Goal: Information Seeking & Learning: Check status

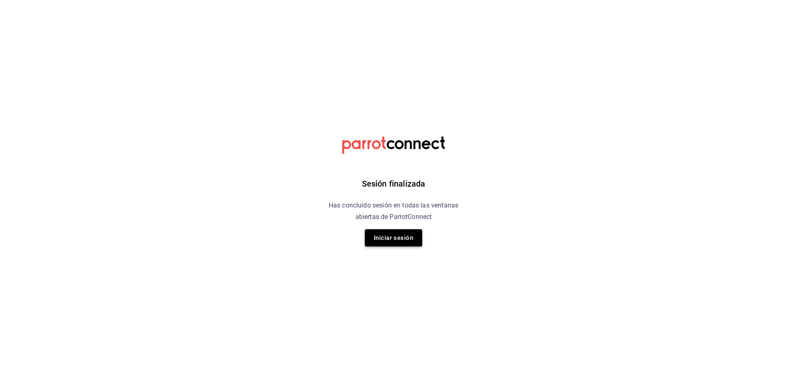
click at [414, 243] on button "Iniciar sesión" at bounding box center [393, 237] width 57 height 17
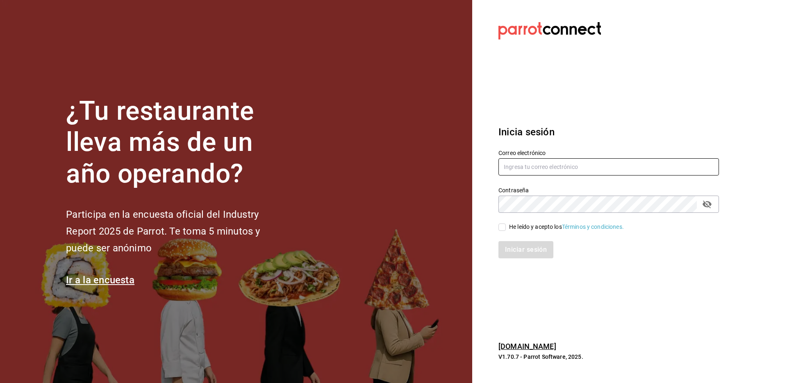
click at [519, 161] on input "text" at bounding box center [608, 166] width 221 height 17
type input "julian@greenrhino.mx"
click at [519, 231] on div "Iniciar sesión" at bounding box center [604, 244] width 230 height 27
click at [524, 226] on div "He leído y acepto los Términos y condiciones." at bounding box center [566, 227] width 115 height 9
click at [506, 226] on input "He leído y acepto los Términos y condiciones." at bounding box center [501, 226] width 7 height 7
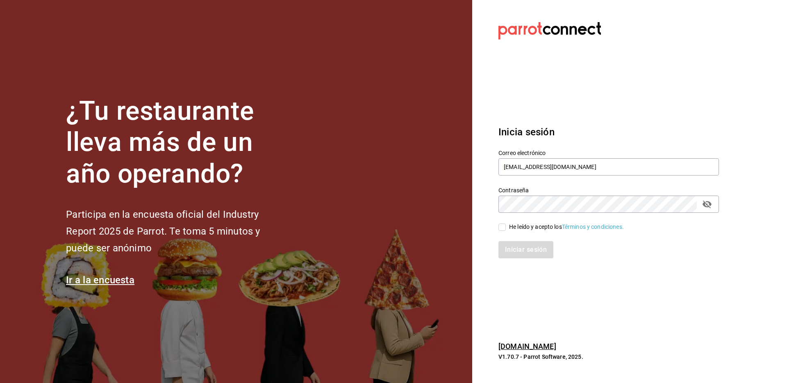
checkbox input "true"
click at [516, 254] on button "Iniciar sesión" at bounding box center [526, 249] width 56 height 17
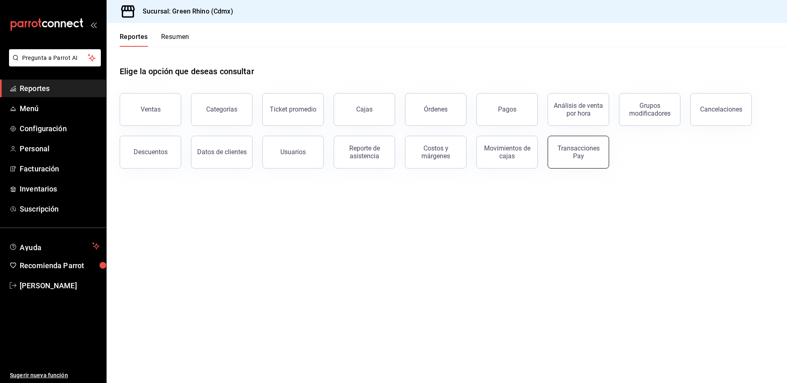
click at [608, 164] on div "Ventas Categorías Ticket promedio Cajas Órdenes Pagos Análisis de venta por hor…" at bounding box center [442, 125] width 664 height 85
click at [605, 164] on button "Transacciones Pay" at bounding box center [578, 152] width 61 height 33
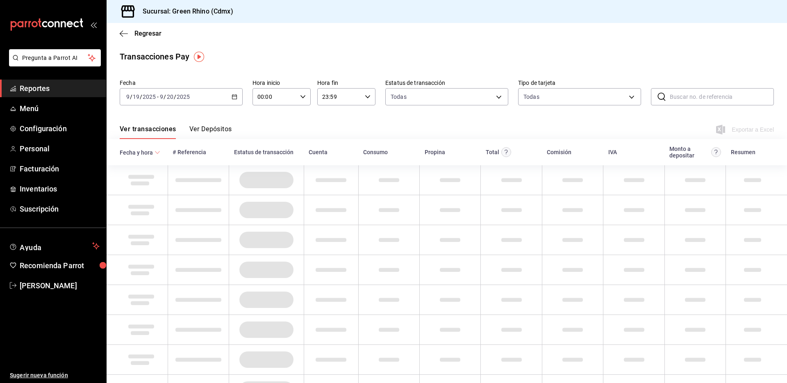
click at [227, 126] on button "Ver Depósitos" at bounding box center [210, 132] width 43 height 14
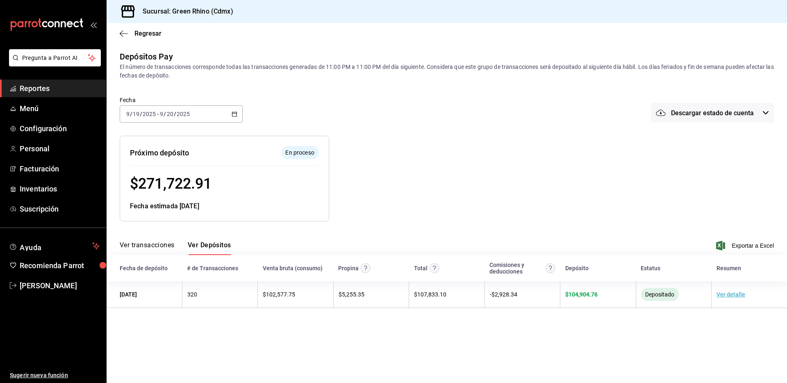
click at [155, 181] on span "$ 271,722.91" at bounding box center [171, 183] width 82 height 17
copy span "271,722.91"
click at [146, 32] on span "Regresar" at bounding box center [147, 34] width 27 height 8
